Goal: Contribute content: Contribute content

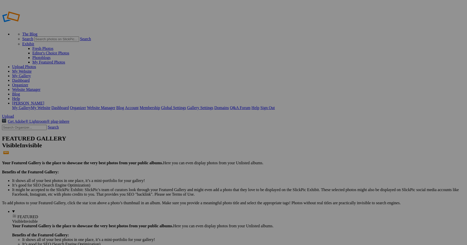
type input "AirVenture 2025"
drag, startPoint x: 264, startPoint y: 82, endPoint x: 266, endPoint y: 83, distance: 2.9
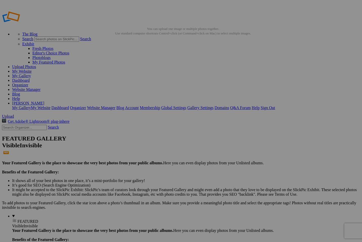
type input "AirVenture 2025"
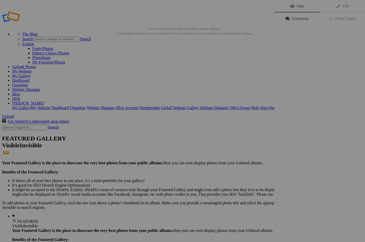
click at [143, 77] on img at bounding box center [141, 75] width 38 height 25
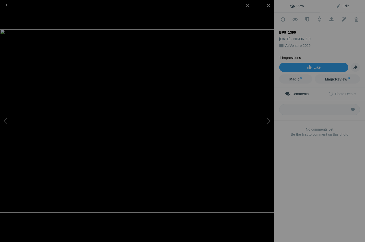
click at [342, 6] on span "Edit" at bounding box center [342, 6] width 13 height 4
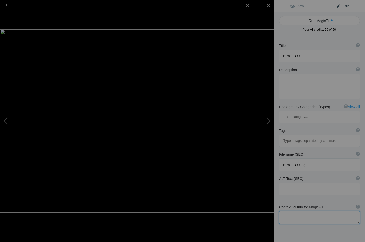
click at [290, 211] on textarea at bounding box center [320, 217] width 81 height 13
type textarea "B-29 Superfortress DOC during an evening air show flight at EAA Airventure 2025."
click at [321, 19] on button "Run MagicFill AI" at bounding box center [320, 20] width 81 height 9
type textarea "B-29 Superfortress DOC Flying at EAA AirVenture 2025"
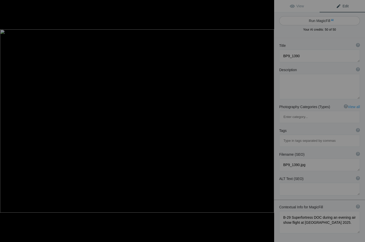
type textarea "Experience the majesty of the B-29 Superfortress DOC as it soars through the ev…"
type textarea "b-29-superfortress-doc-eaa-airventure-2025.jpg"
type textarea "B-29 Superfortress DOC flying against a backdrop of colorful clouds during the …"
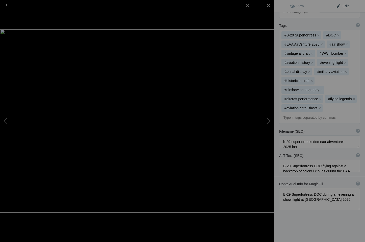
scroll to position [0, 0]
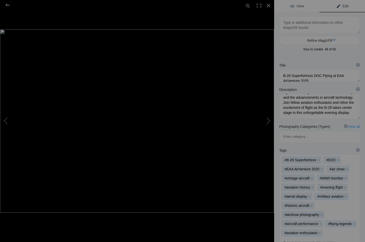
click at [300, 5] on span "View" at bounding box center [297, 6] width 14 height 4
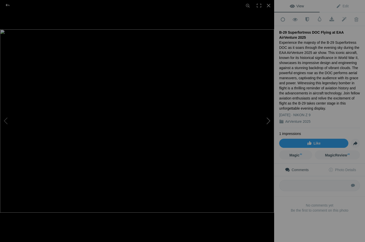
click at [267, 120] on button at bounding box center [256, 120] width 38 height 87
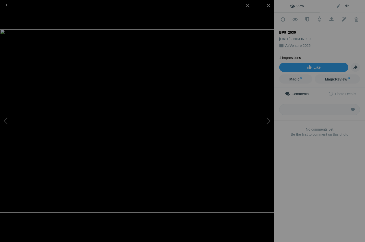
click at [341, 5] on span "Edit" at bounding box center [342, 6] width 13 height 4
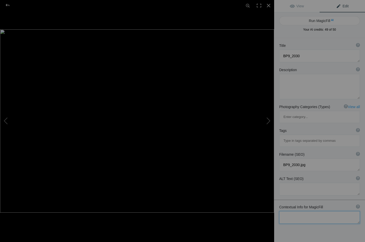
click at [284, 211] on textarea at bounding box center [320, 217] width 81 height 13
type textarea "R"
drag, startPoint x: 301, startPoint y: 201, endPoint x: 299, endPoint y: 213, distance: 11.8
click at [299, 211] on textarea at bounding box center [320, 219] width 81 height 17
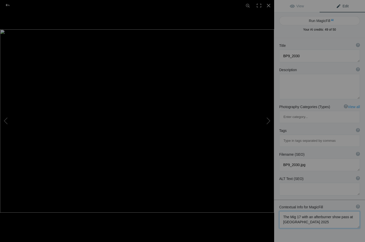
click at [322, 211] on textarea at bounding box center [320, 219] width 81 height 17
type textarea "The Mig 17 with an afterburner show pass at EAA AirVenture 2025. Aviation photo…"
click at [316, 20] on button "Run MagicFill AI" at bounding box center [320, 20] width 81 height 9
type textarea "MiG-17 Afterburner Pass at EAA AirVenture 2025"
type textarea "Experience the thrill of aviation with this stunning capture of a MiG-17 perfor…"
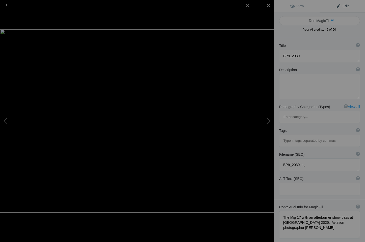
type textarea "mig-17-afterburner-eaa-airventure-2025.jpg"
type textarea "MiG-17 fighter jet performing an afterburner show pass at EAA AirVenture 2025, …"
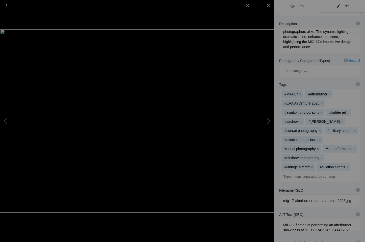
scroll to position [137, 0]
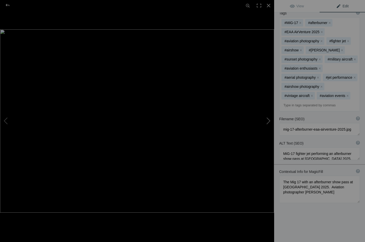
click at [269, 120] on button at bounding box center [256, 120] width 38 height 87
type textarea "BP9_3521"
type textarea "BP9_3521.jpg"
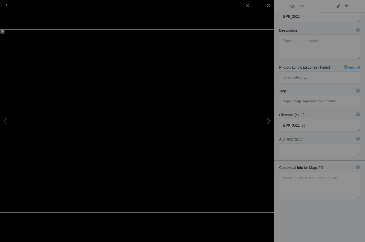
scroll to position [38, 0]
click at [294, 173] on textarea at bounding box center [320, 186] width 81 height 27
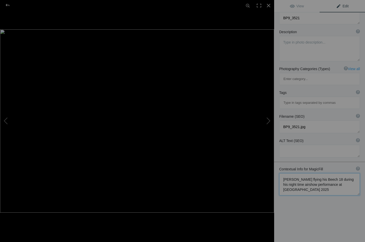
scroll to position [1, 0]
type textarea "Matt Younkin flying his Beech 18 during his night time airshow performance at E…"
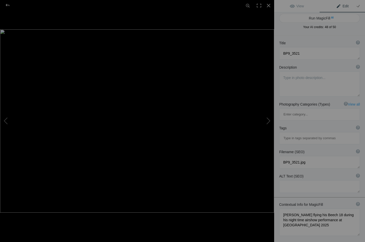
scroll to position [0, 0]
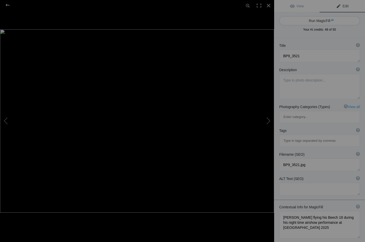
click at [318, 19] on button "Run MagicFill AI" at bounding box center [320, 20] width 81 height 9
type textarea "Matt Younkin's Beech 18 Night Airshow Performance at EAA AirVenture 2025"
type textarea "Experience the thrill of Matt Younkin soaring through the night sky in his Beec…"
type textarea "matt-younkin-beech-18-night-airshow-eaa-airventure-2025.jpg"
type textarea "Matt Younkin flying his Beech 18 during a night airshow at EAA AirVenture 2025,…"
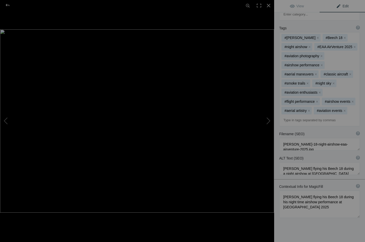
scroll to position [139, 0]
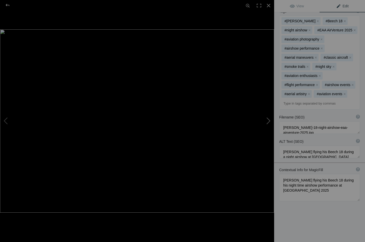
click at [267, 120] on button at bounding box center [256, 120] width 38 height 87
type textarea "BP9_9923"
type textarea "BP9_9923.jpg"
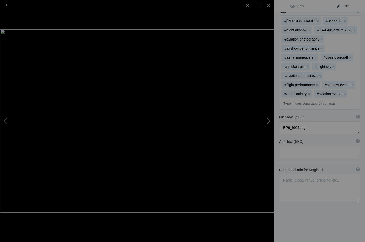
scroll to position [38, 0]
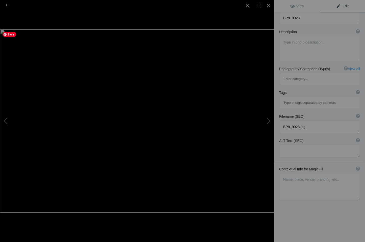
click at [124, 122] on img at bounding box center [137, 120] width 274 height 183
click at [135, 122] on img at bounding box center [159, 118] width 741 height 494
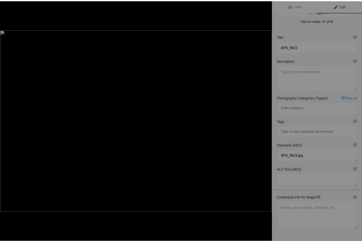
scroll to position [0, 0]
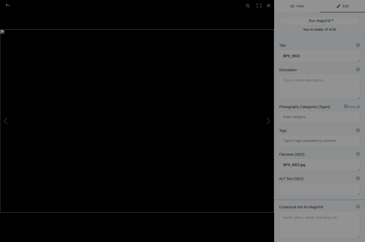
click at [300, 6] on span "View" at bounding box center [297, 6] width 14 height 4
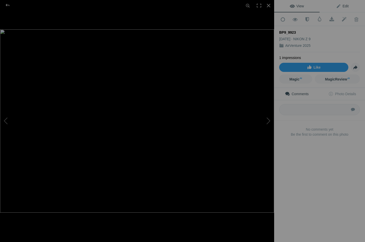
click at [344, 5] on span "Edit" at bounding box center [342, 6] width 13 height 4
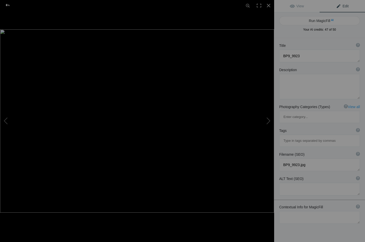
click at [7, 3] on div at bounding box center [7, 5] width 18 height 10
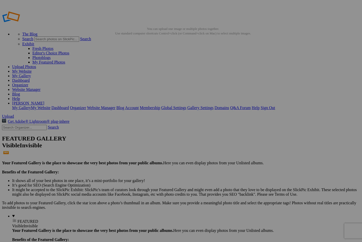
click at [40, 87] on link "Website Manager" at bounding box center [26, 89] width 28 height 4
click at [31, 74] on link "My Gallery" at bounding box center [21, 76] width 19 height 4
click at [40, 87] on link "Website Manager" at bounding box center [26, 89] width 28 height 4
